Goal: Task Accomplishment & Management: Manage account settings

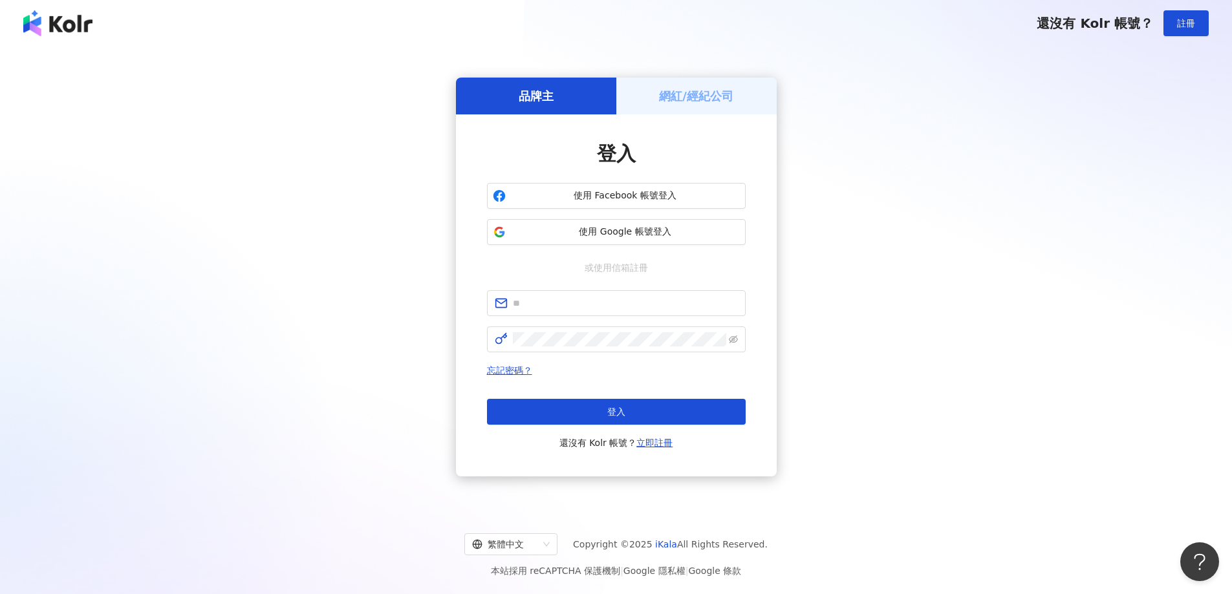
click at [652, 80] on div "網紅/經紀公司" at bounding box center [696, 96] width 160 height 37
click at [656, 96] on div "網紅/經紀公司" at bounding box center [696, 96] width 160 height 37
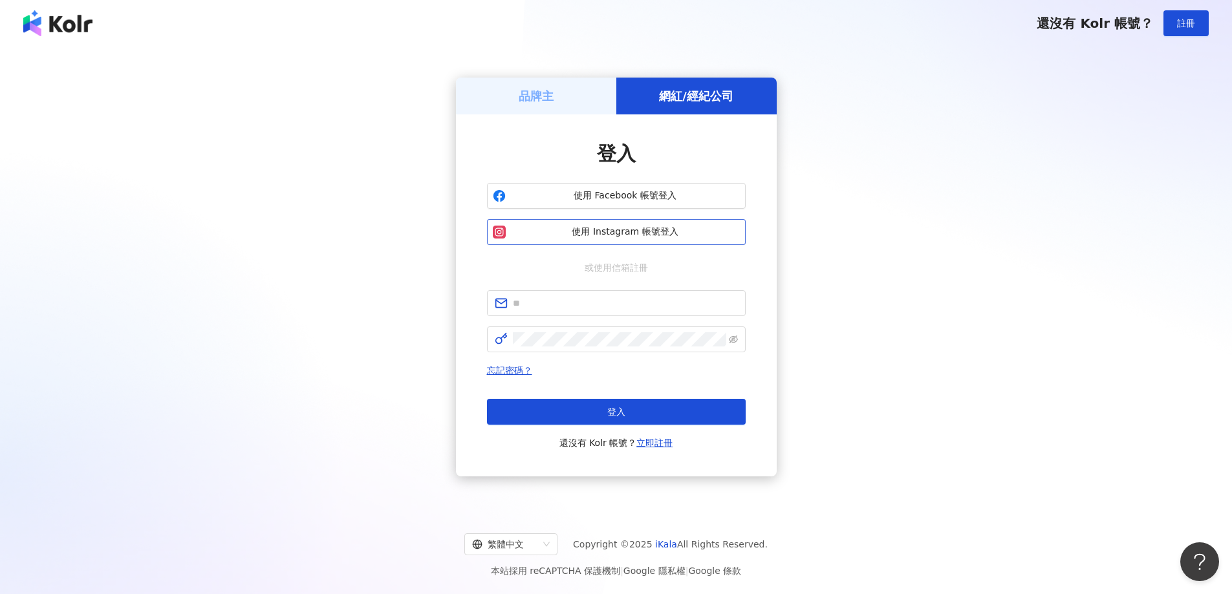
click at [652, 224] on button "使用 Instagram 帳號登入" at bounding box center [616, 232] width 259 height 26
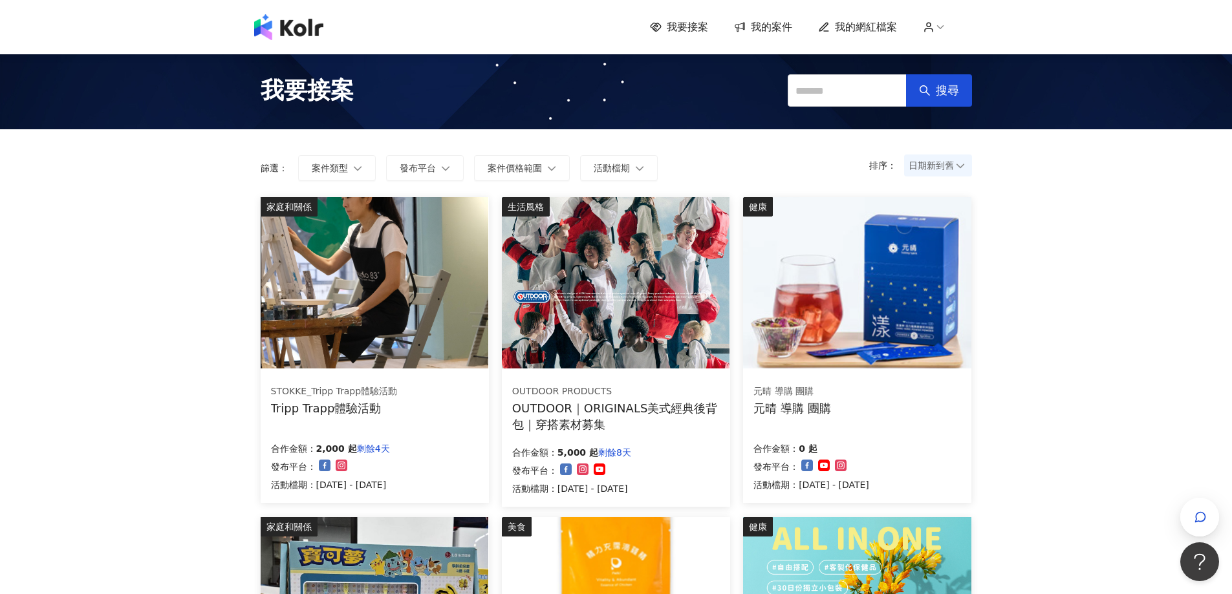
click at [941, 160] on span "日期新到舊" at bounding box center [937, 165] width 59 height 19
click at [939, 237] on div "日期新到舊" at bounding box center [937, 237] width 47 height 14
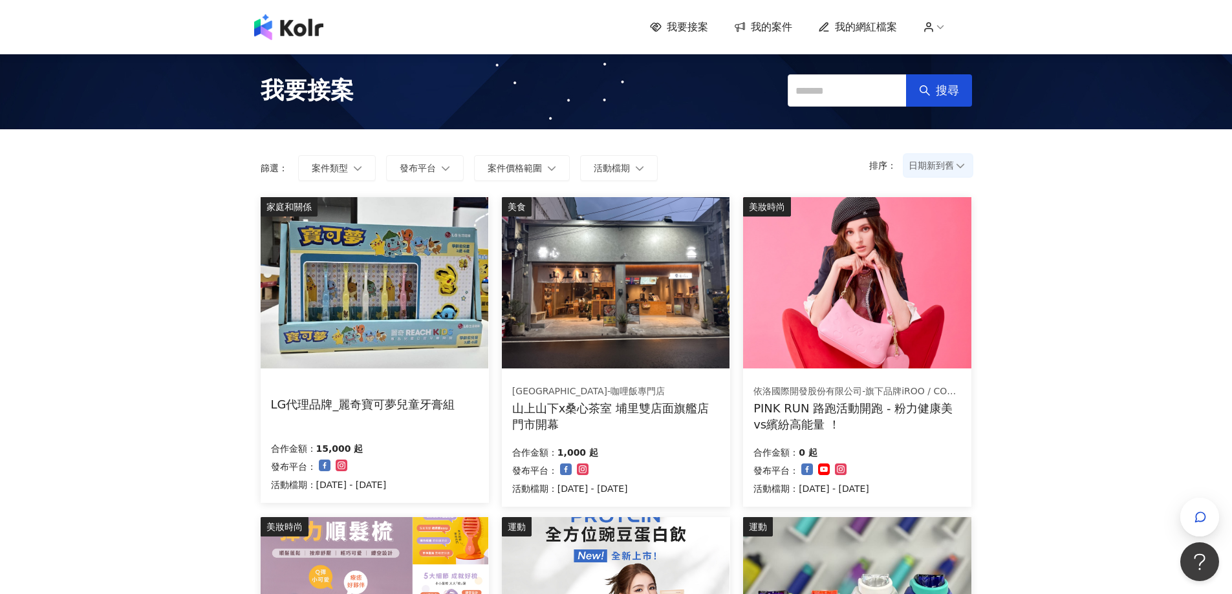
click at [780, 28] on span "我的案件" at bounding box center [771, 27] width 41 height 14
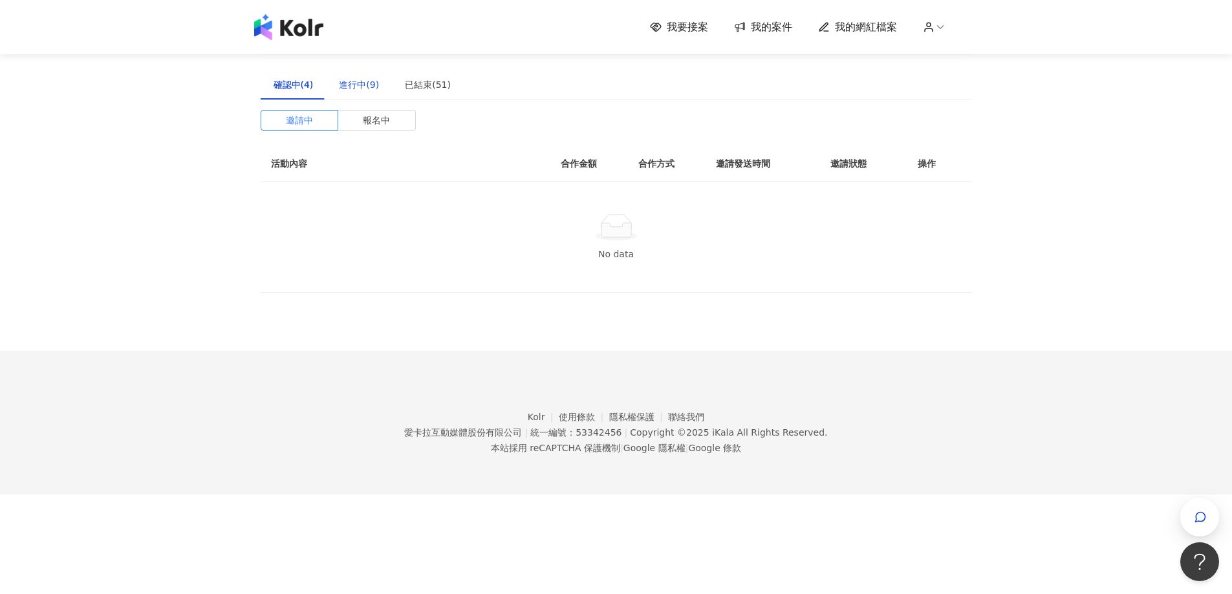
click at [369, 83] on div "進行中(9)" at bounding box center [359, 85] width 40 height 14
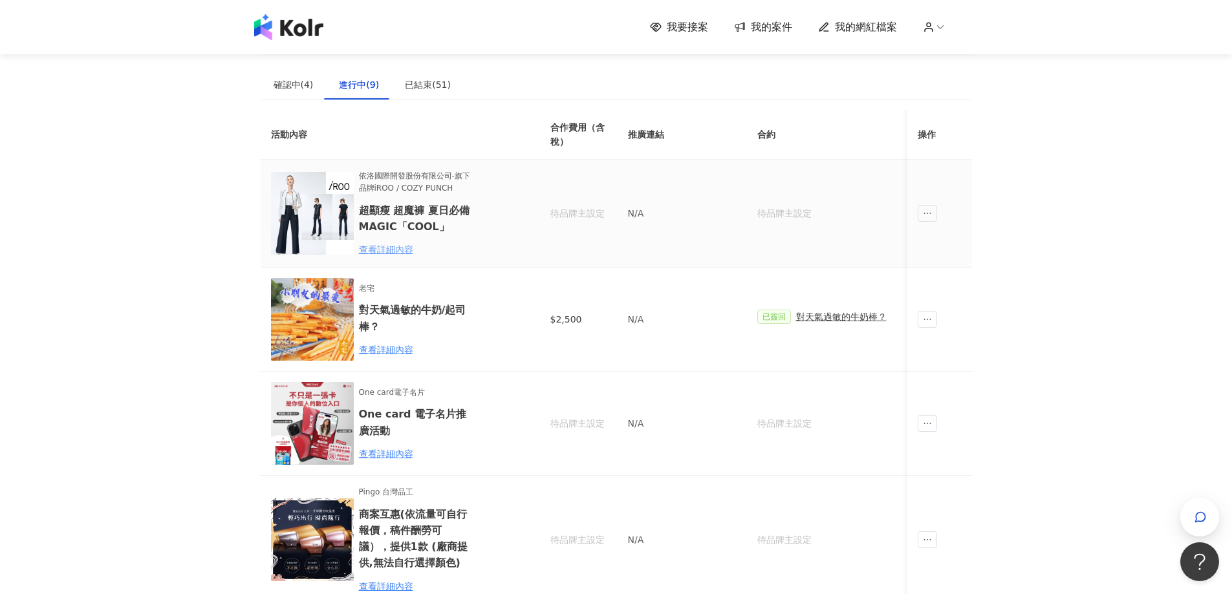
click at [409, 248] on div "查看詳細內容" at bounding box center [415, 249] width 113 height 14
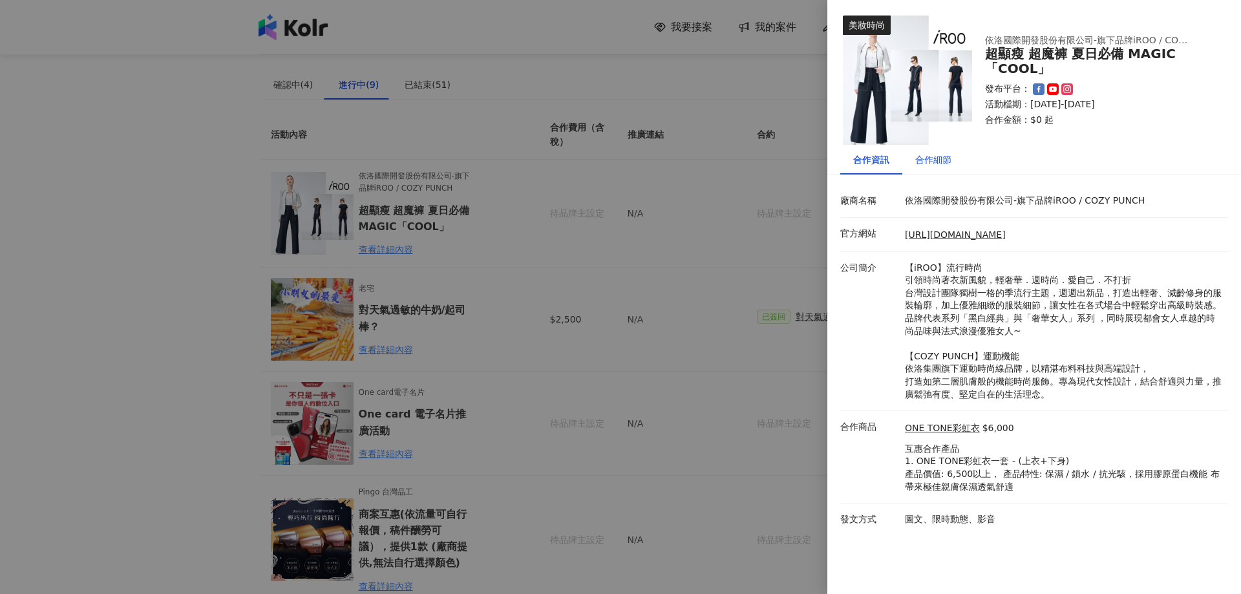
click at [929, 158] on div "合作細節" at bounding box center [933, 160] width 36 height 14
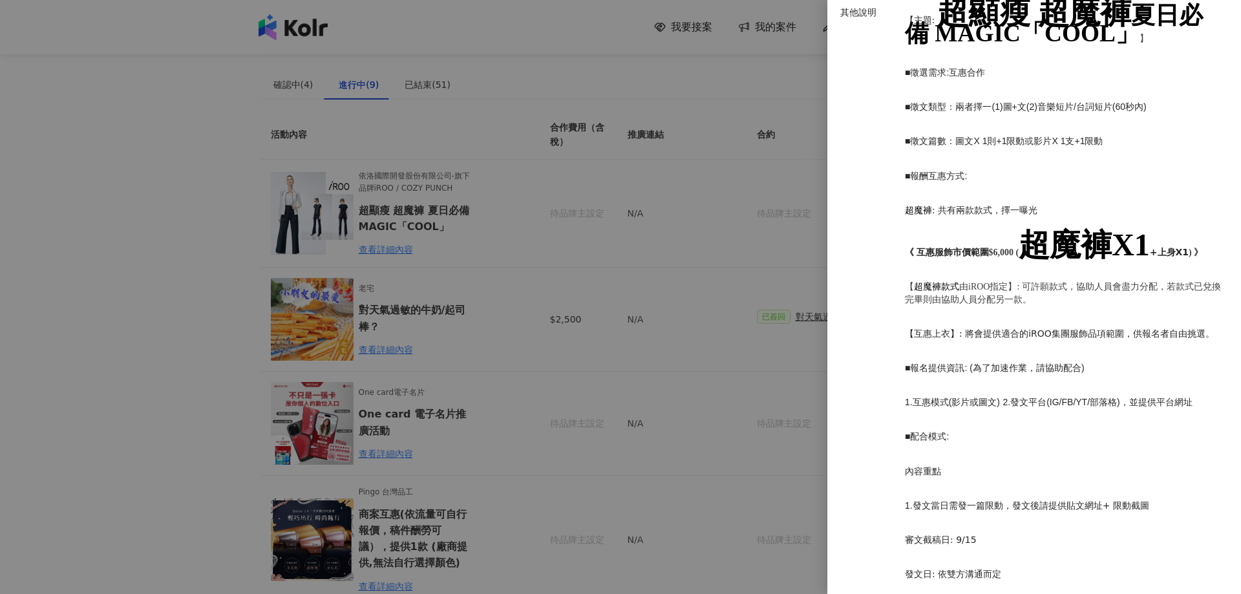
scroll to position [517, 0]
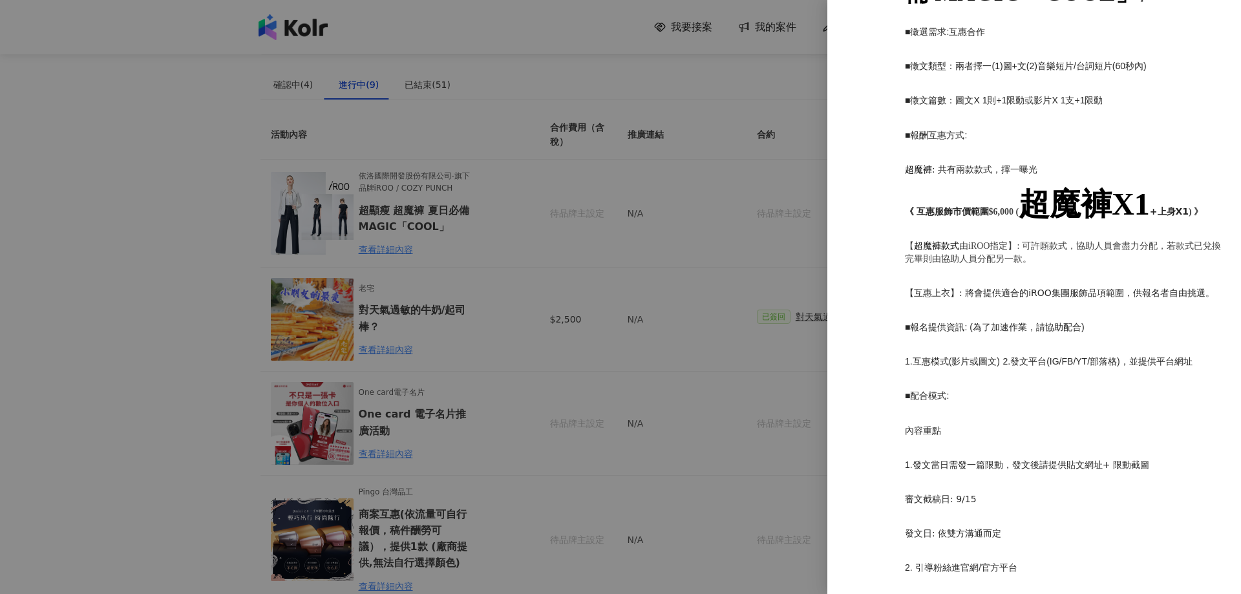
click at [440, 267] on div at bounding box center [620, 297] width 1241 height 594
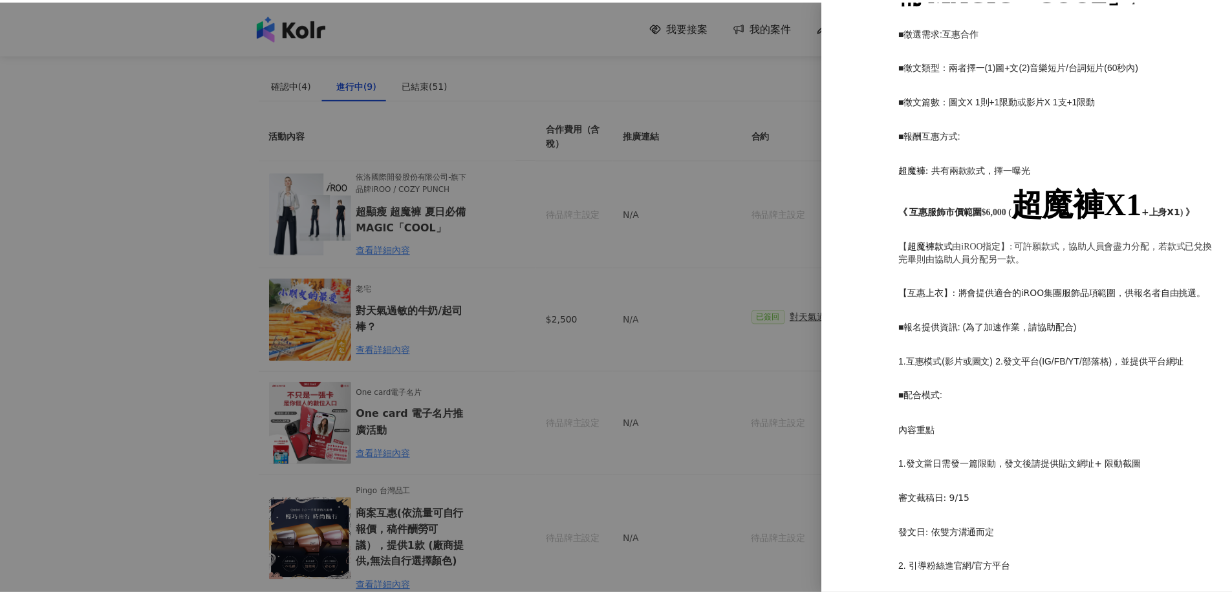
scroll to position [0, 0]
